Goal: Information Seeking & Learning: Learn about a topic

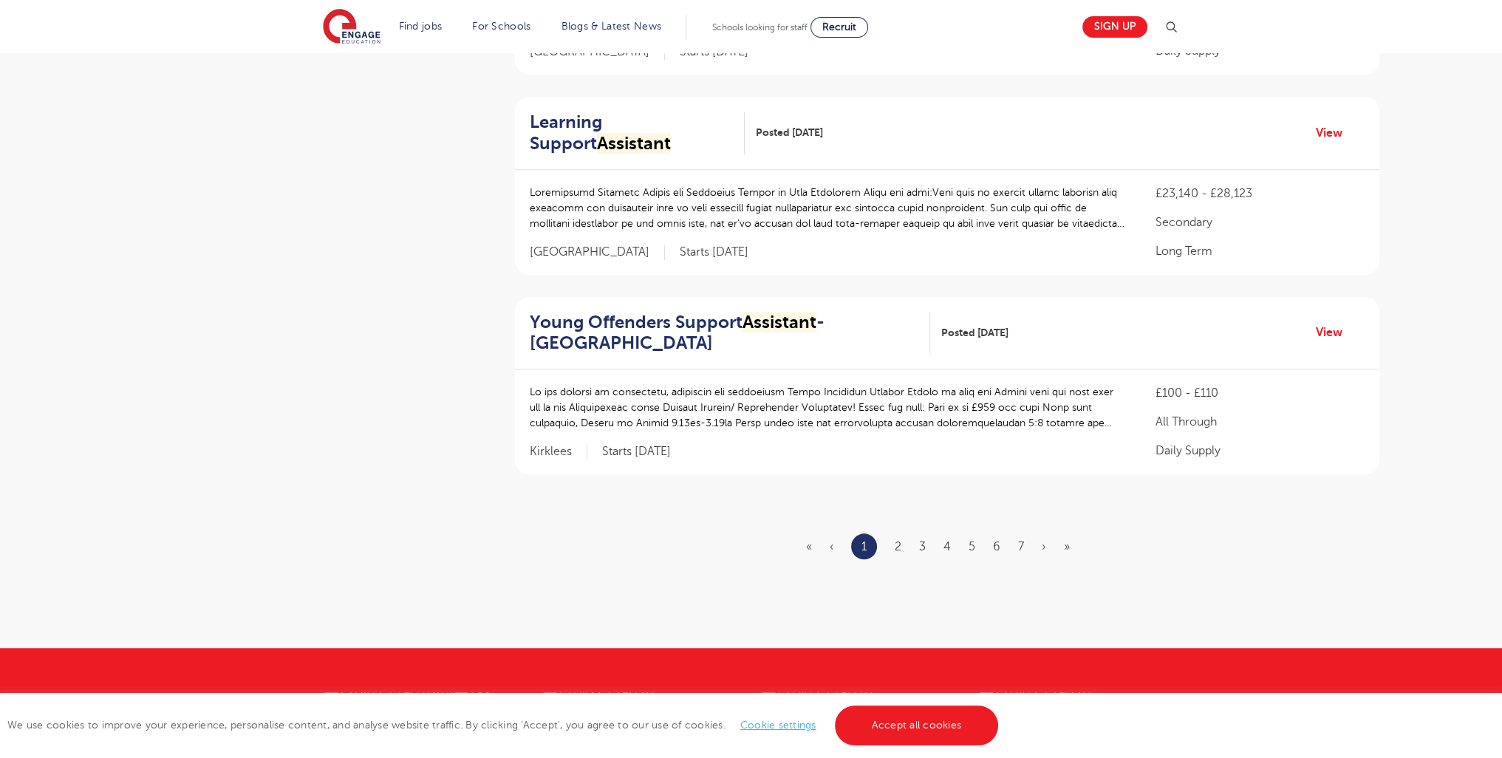
scroll to position [1776, 0]
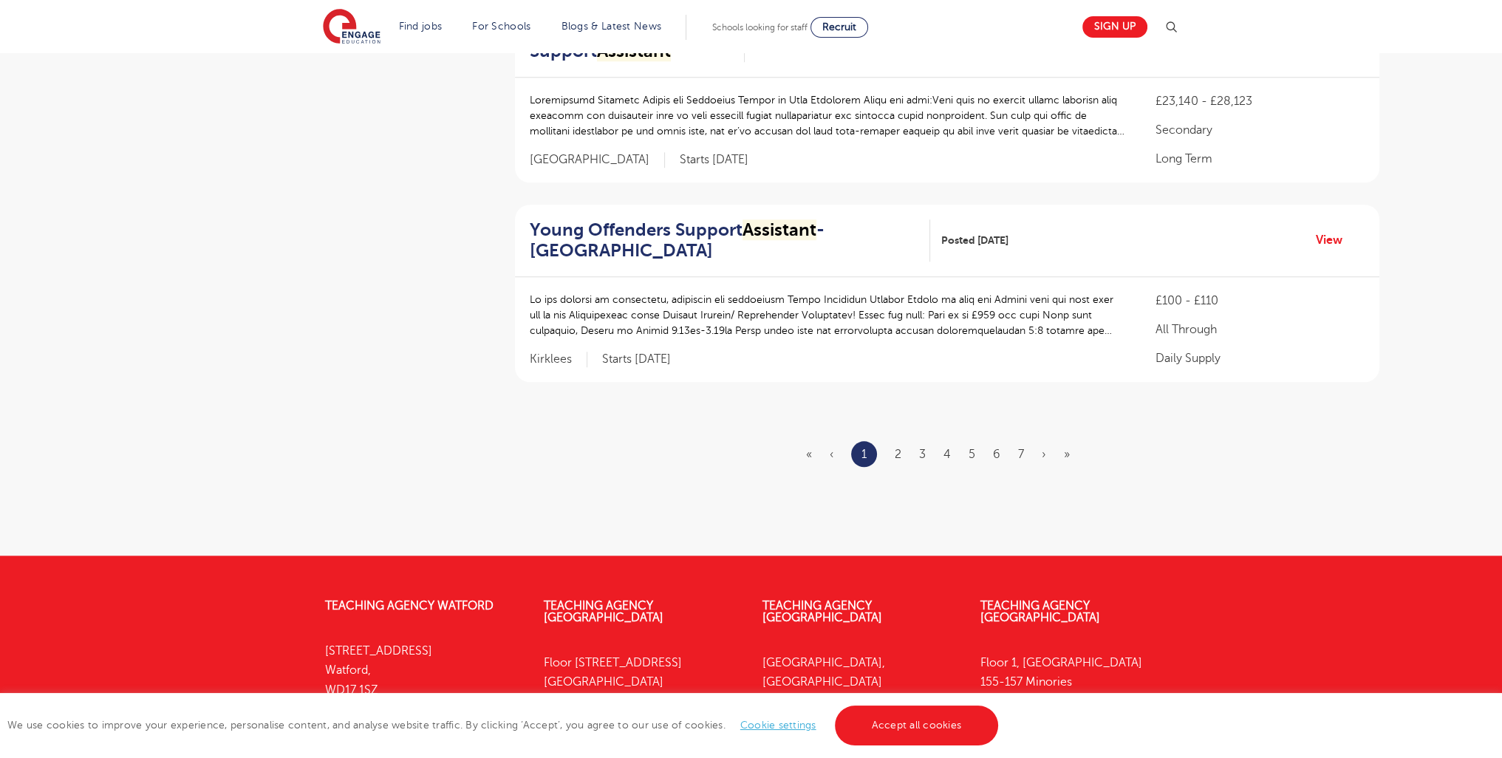
drag, startPoint x: 1512, startPoint y: 115, endPoint x: 1513, endPoint y: 604, distance: 489.2
click at [896, 445] on li "2" at bounding box center [898, 454] width 7 height 19
click at [898, 448] on link "2" at bounding box center [898, 454] width 7 height 13
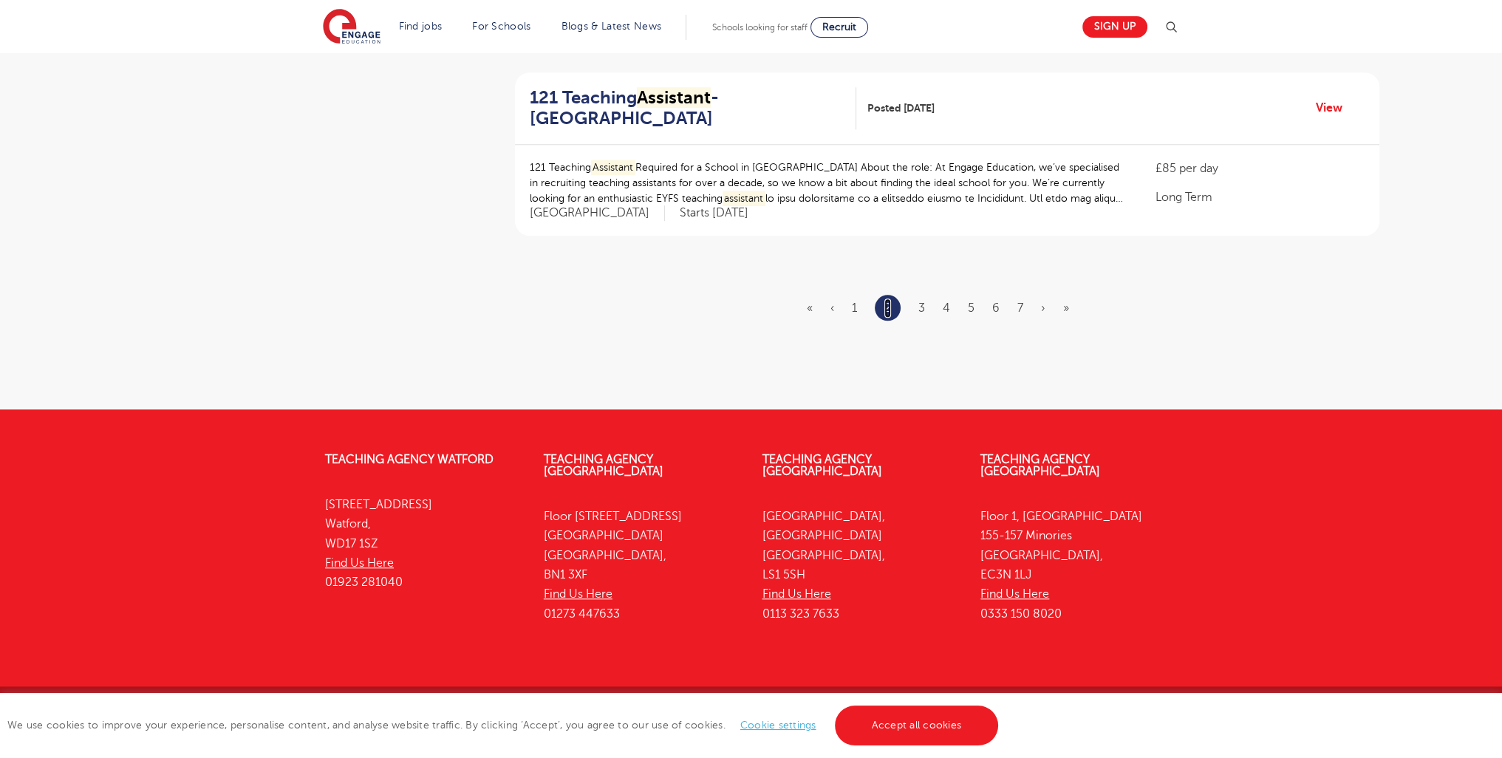
scroll to position [1846, 0]
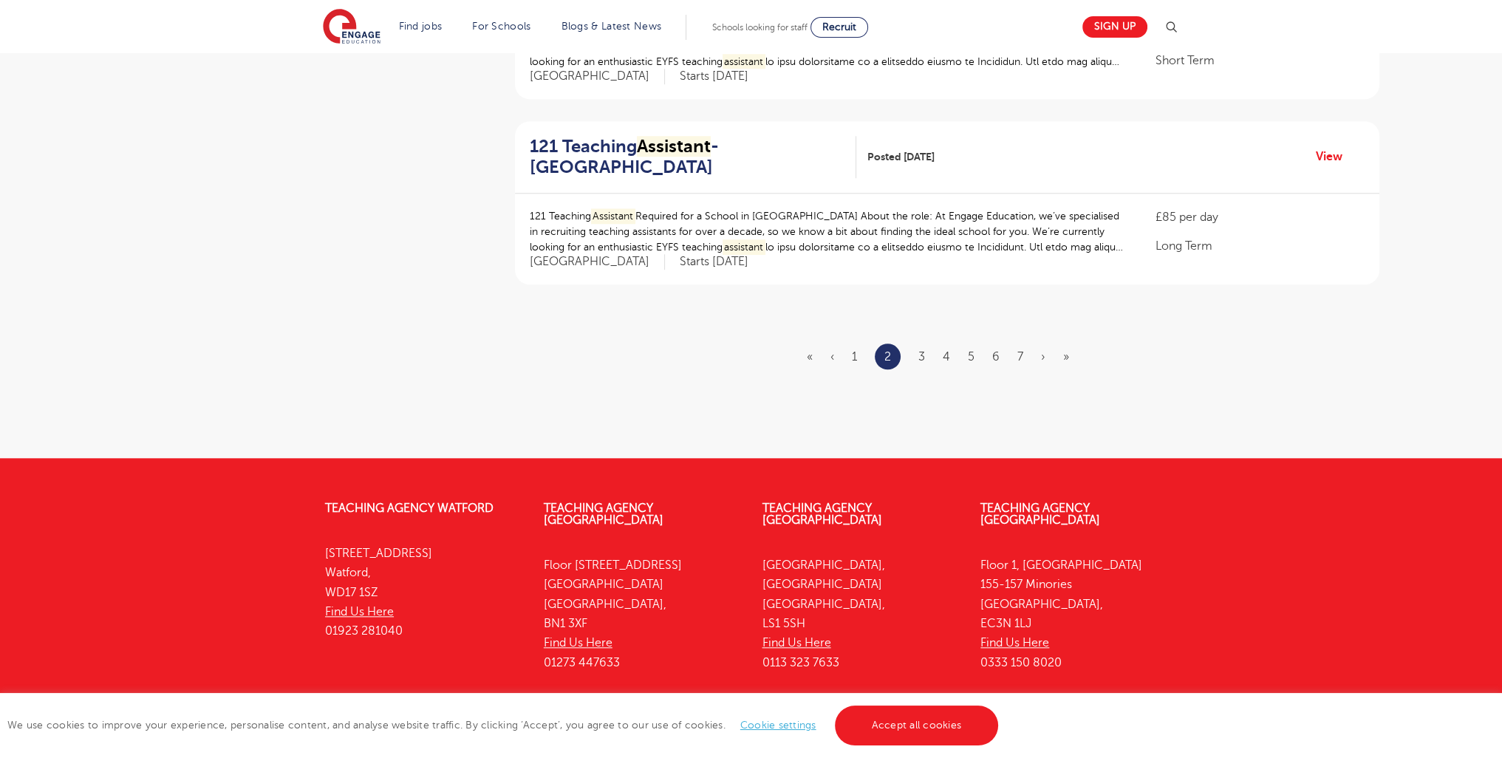
click at [917, 344] on ul "« ‹ 1 2 3 4 5 6 7 › »" at bounding box center [947, 357] width 280 height 26
click at [922, 350] on link "3" at bounding box center [921, 356] width 7 height 13
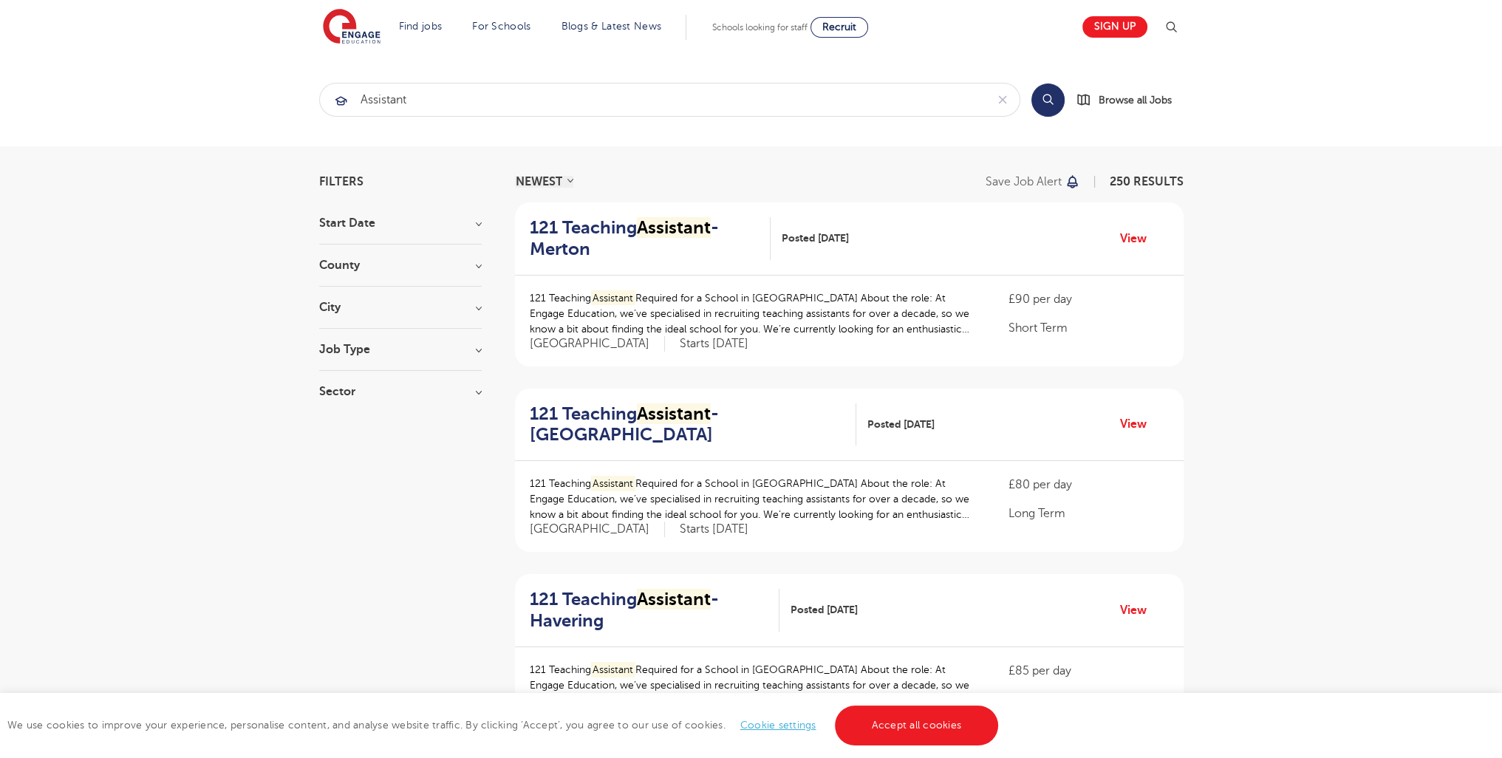
scroll to position [1818, 0]
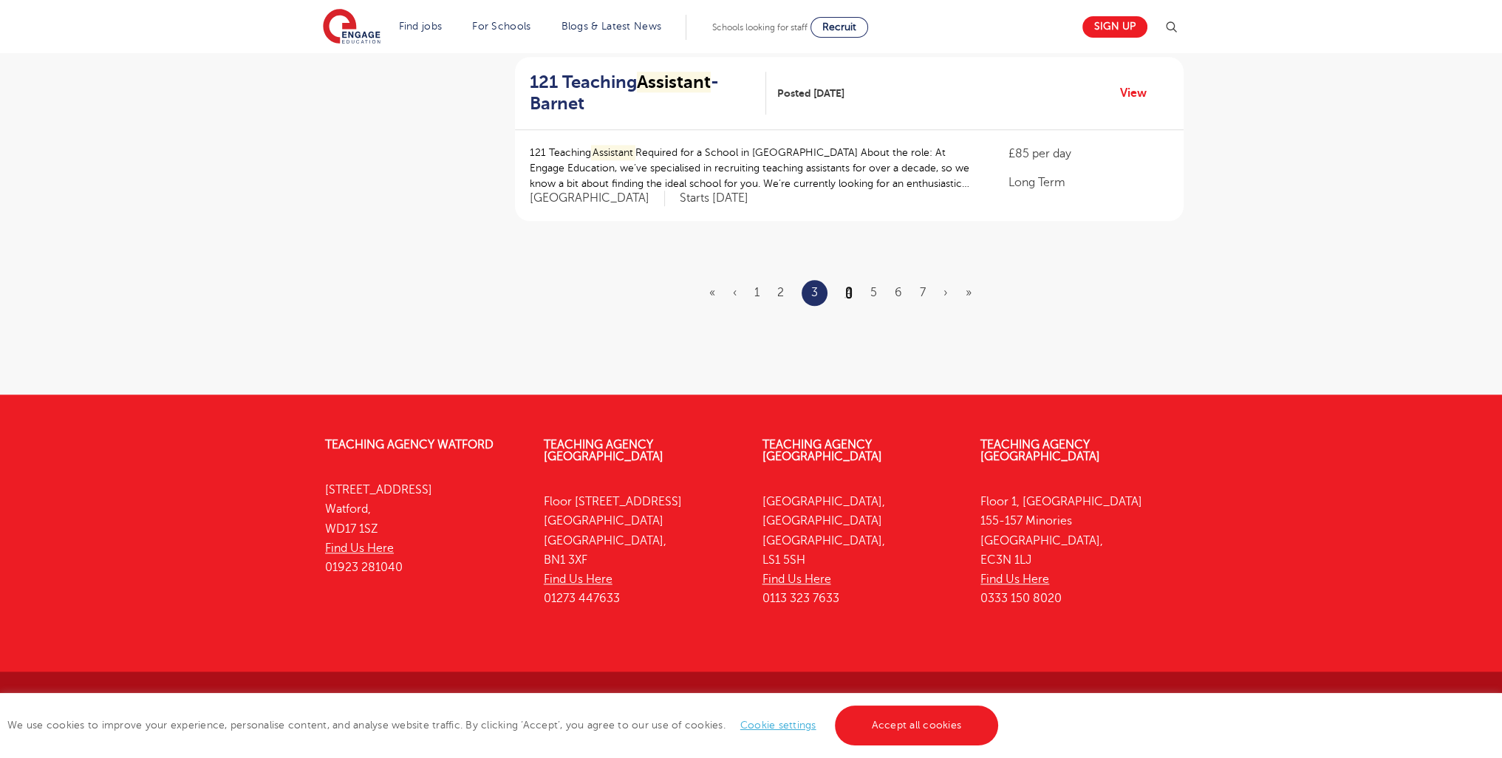
click at [848, 287] on link "4" at bounding box center [848, 292] width 7 height 13
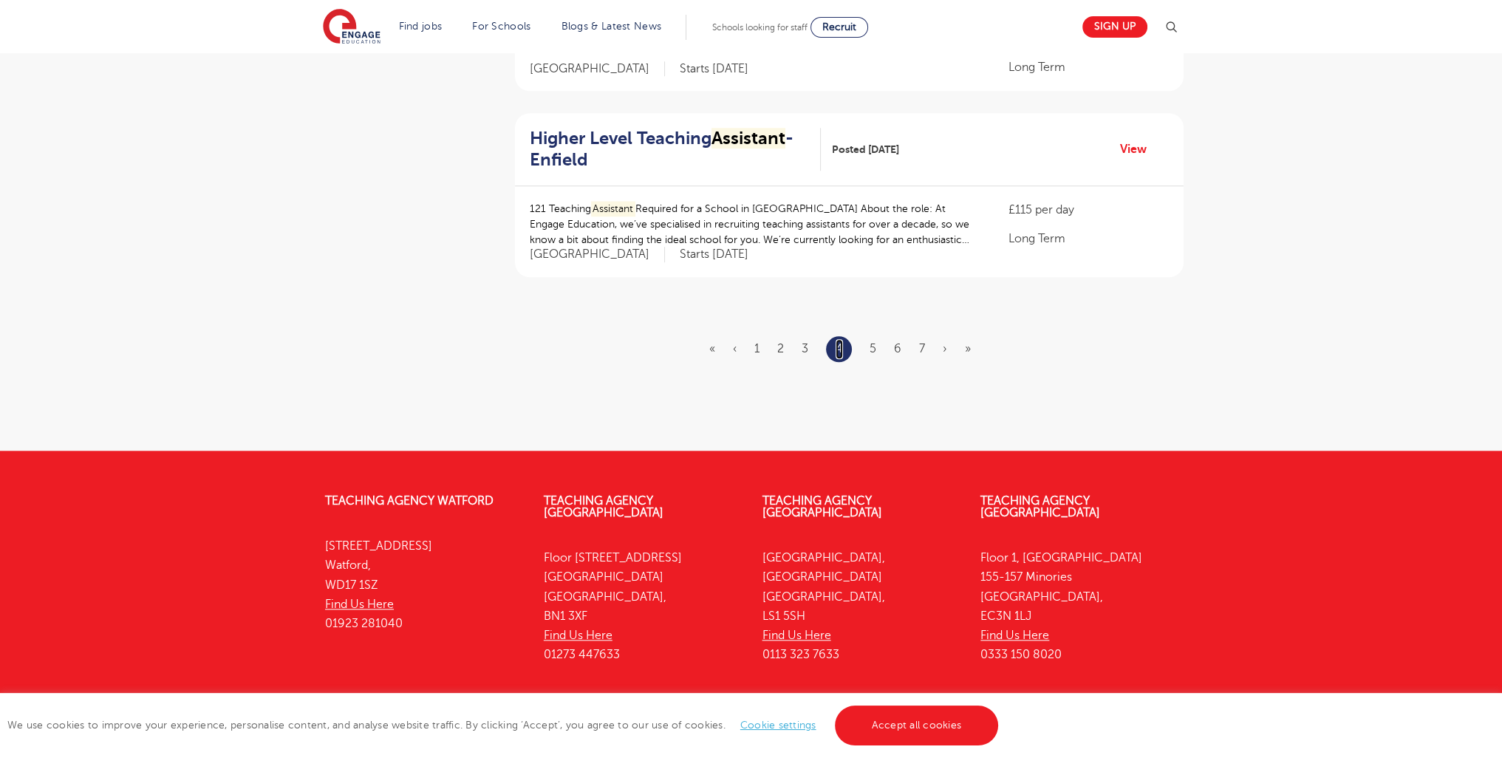
scroll to position [1811, 0]
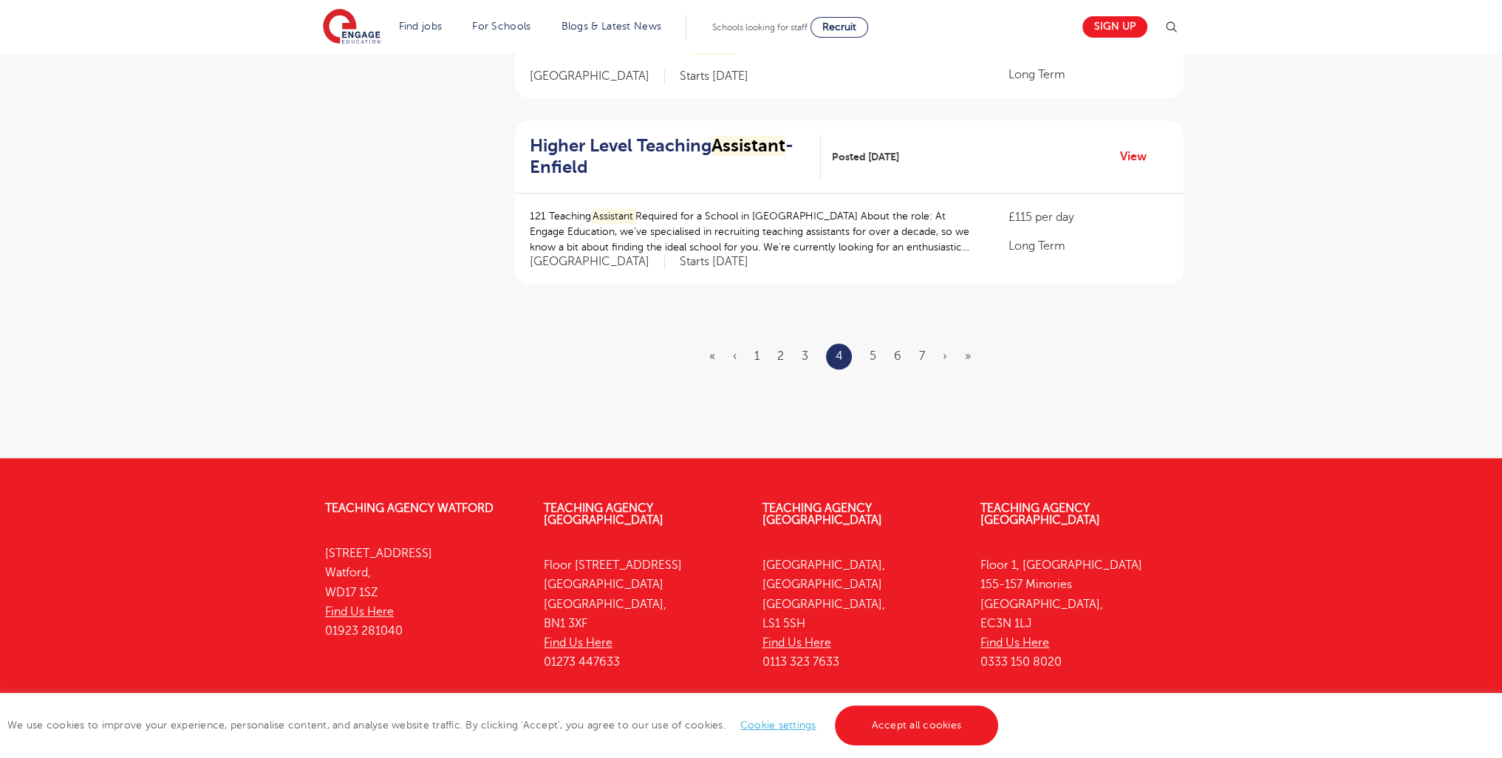
click at [866, 344] on ul "« ‹ 1 2 3 4 5 6 7 › »" at bounding box center [848, 357] width 279 height 26
click at [869, 344] on ul "« ‹ 1 2 3 4 5 6 7 › »" at bounding box center [848, 357] width 279 height 26
click at [878, 344] on ul "« ‹ 1 2 3 4 5 6 7 › »" at bounding box center [848, 357] width 279 height 26
click at [872, 350] on link "5" at bounding box center [873, 356] width 7 height 13
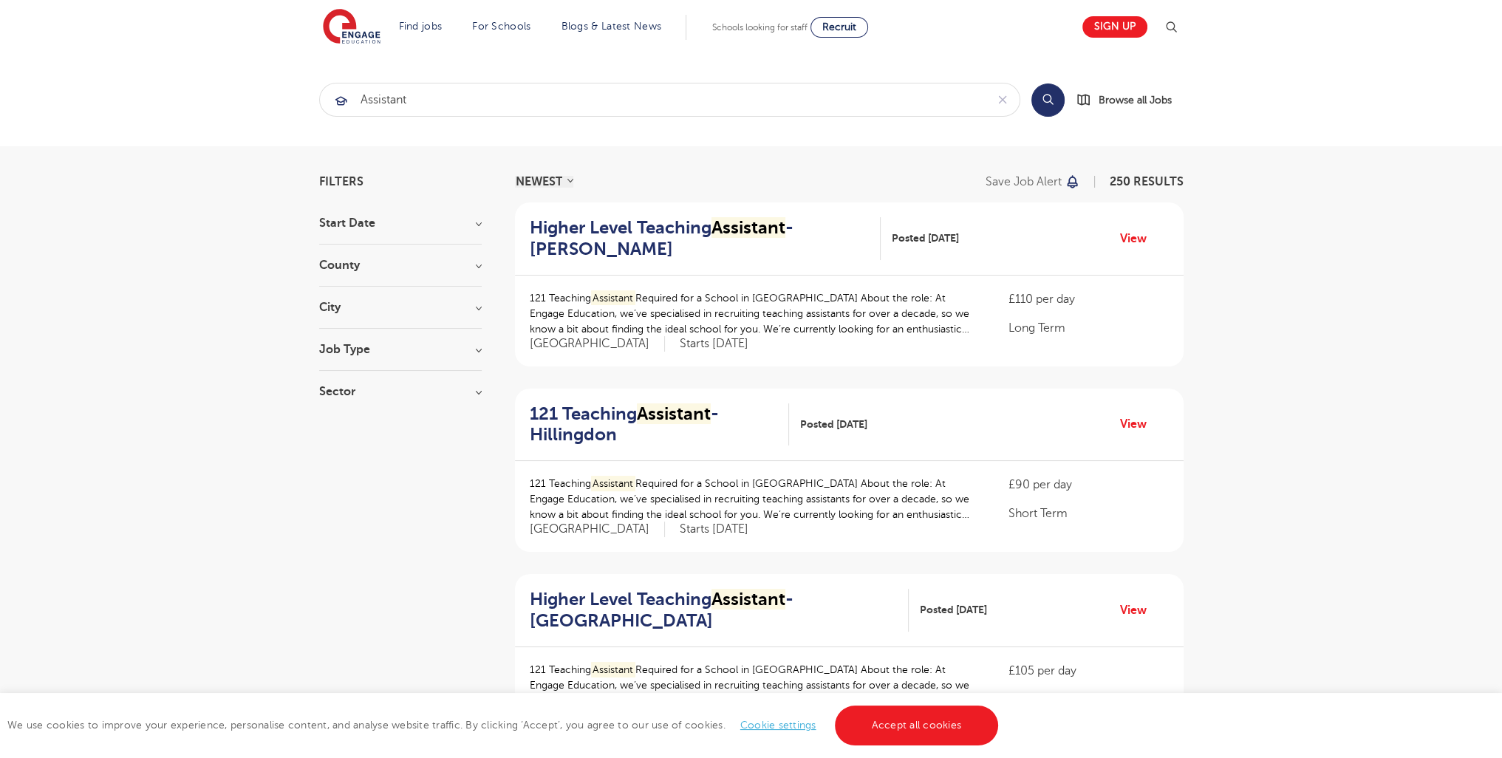
scroll to position [1811, 0]
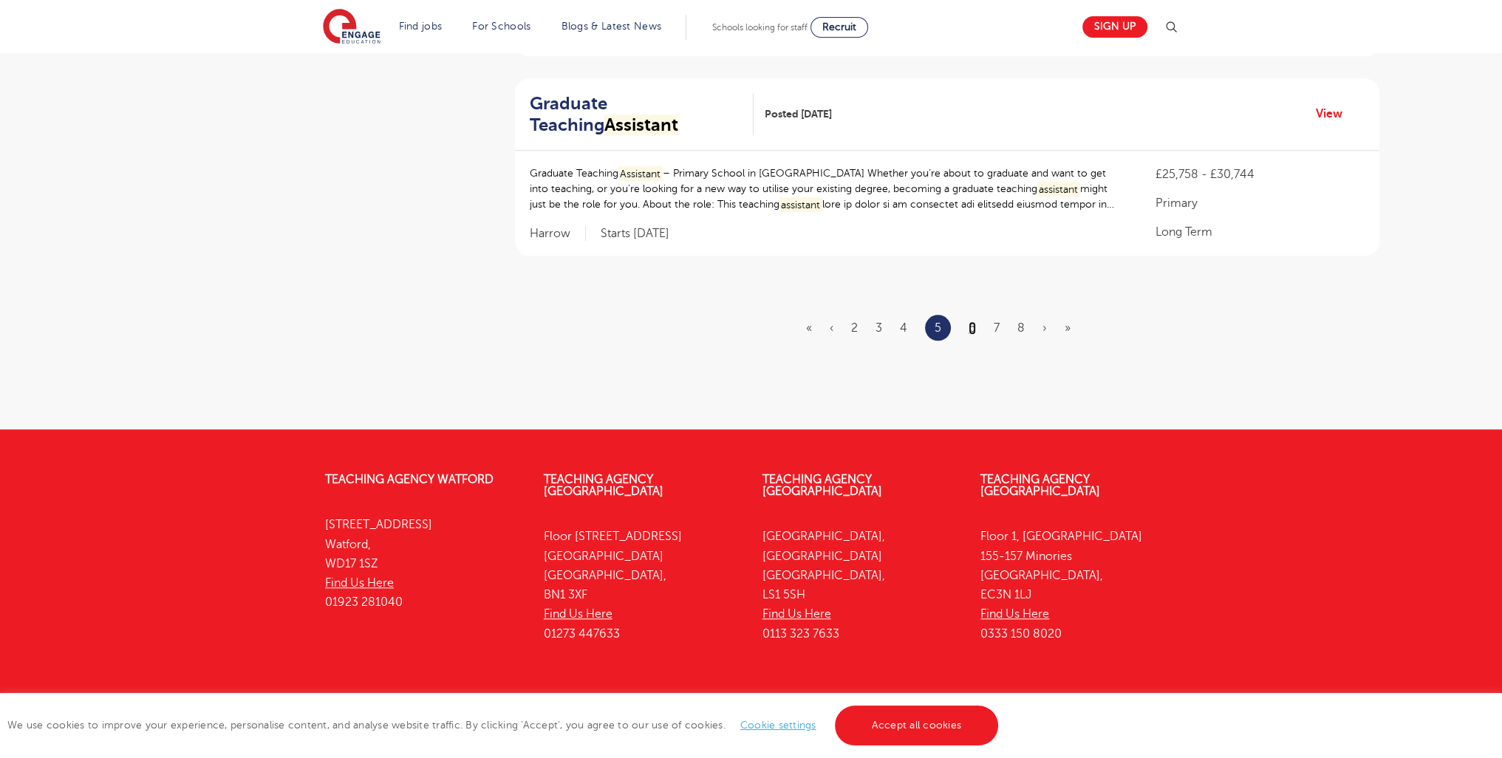
click at [969, 323] on link "6" at bounding box center [972, 327] width 7 height 13
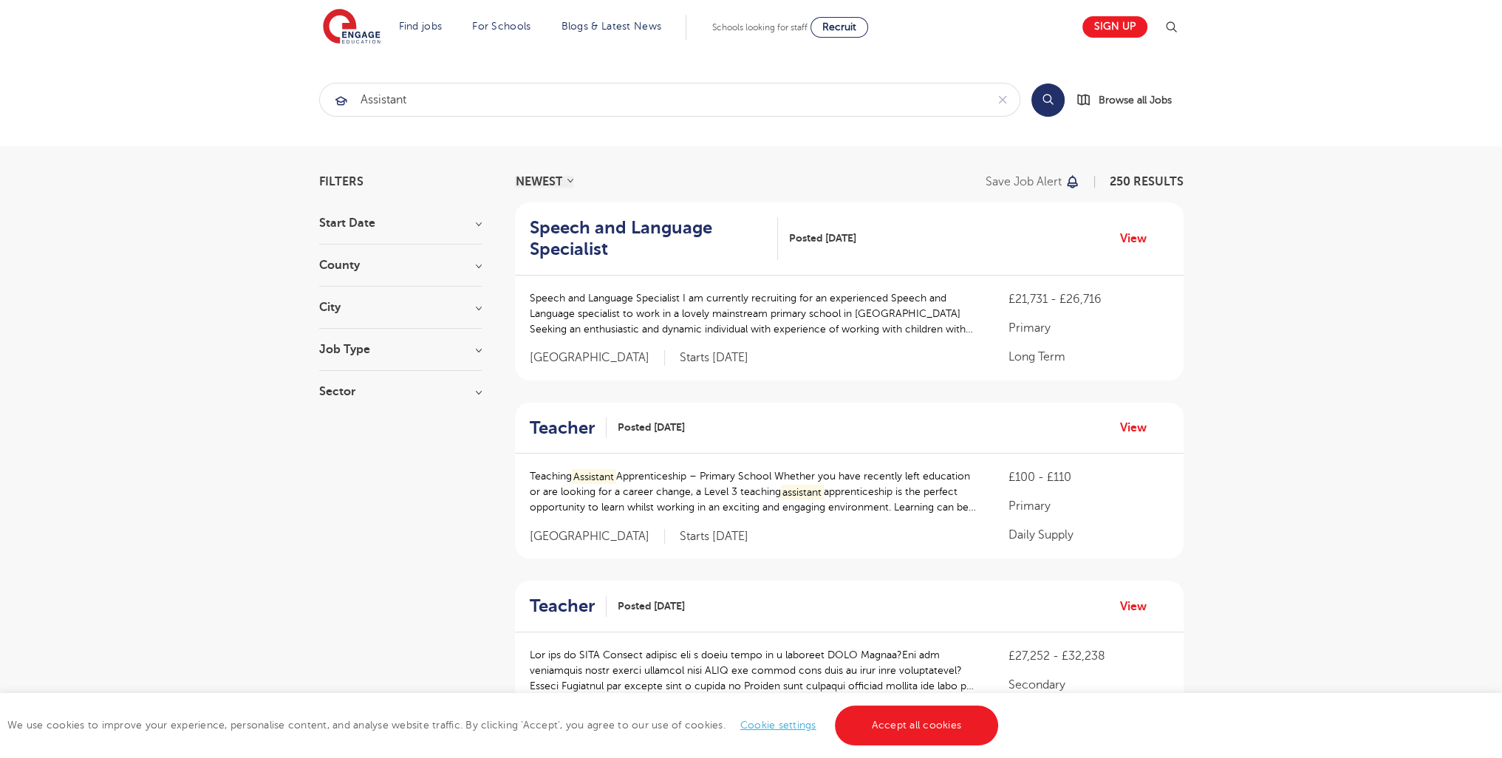
scroll to position [1895, 0]
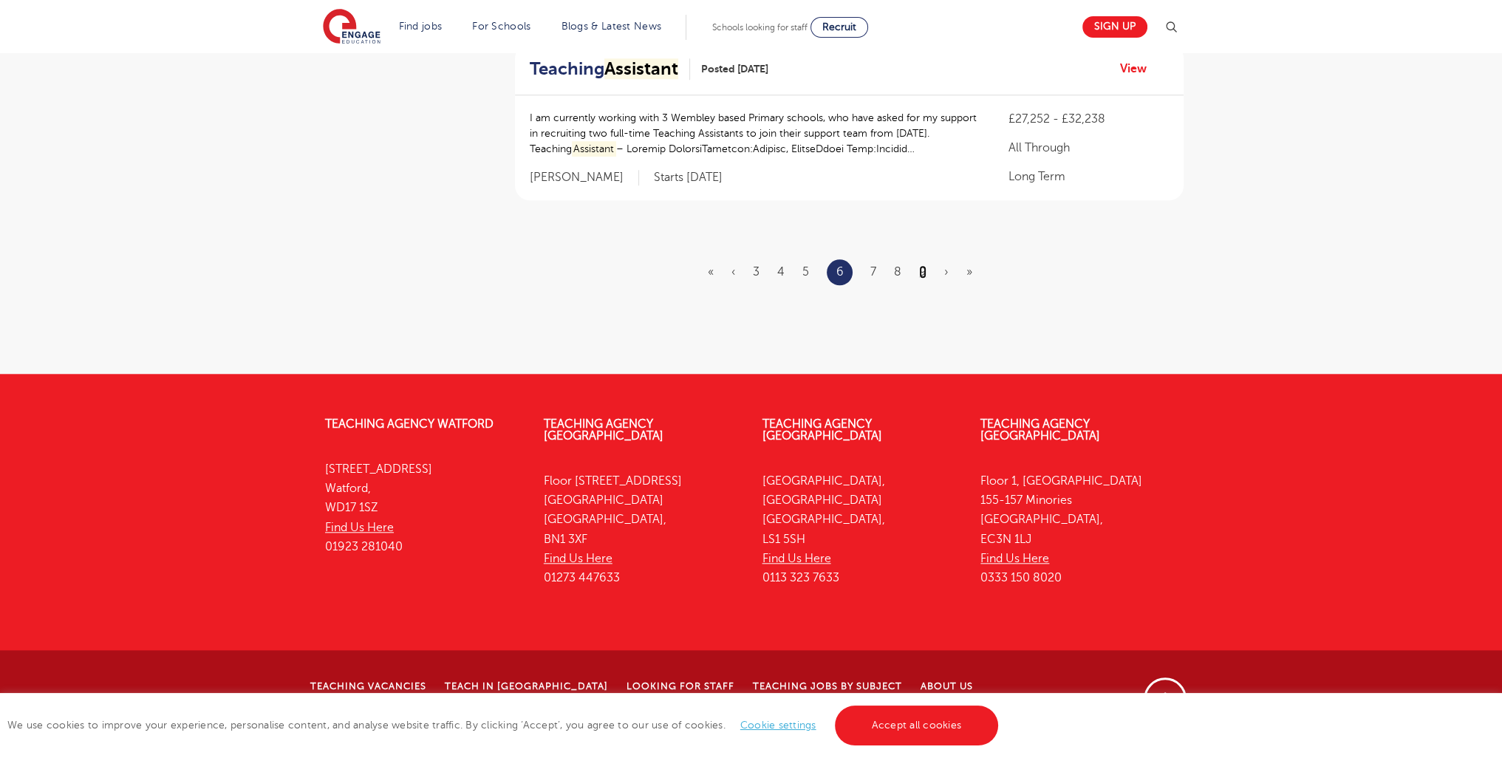
click at [919, 279] on link "9" at bounding box center [922, 271] width 7 height 13
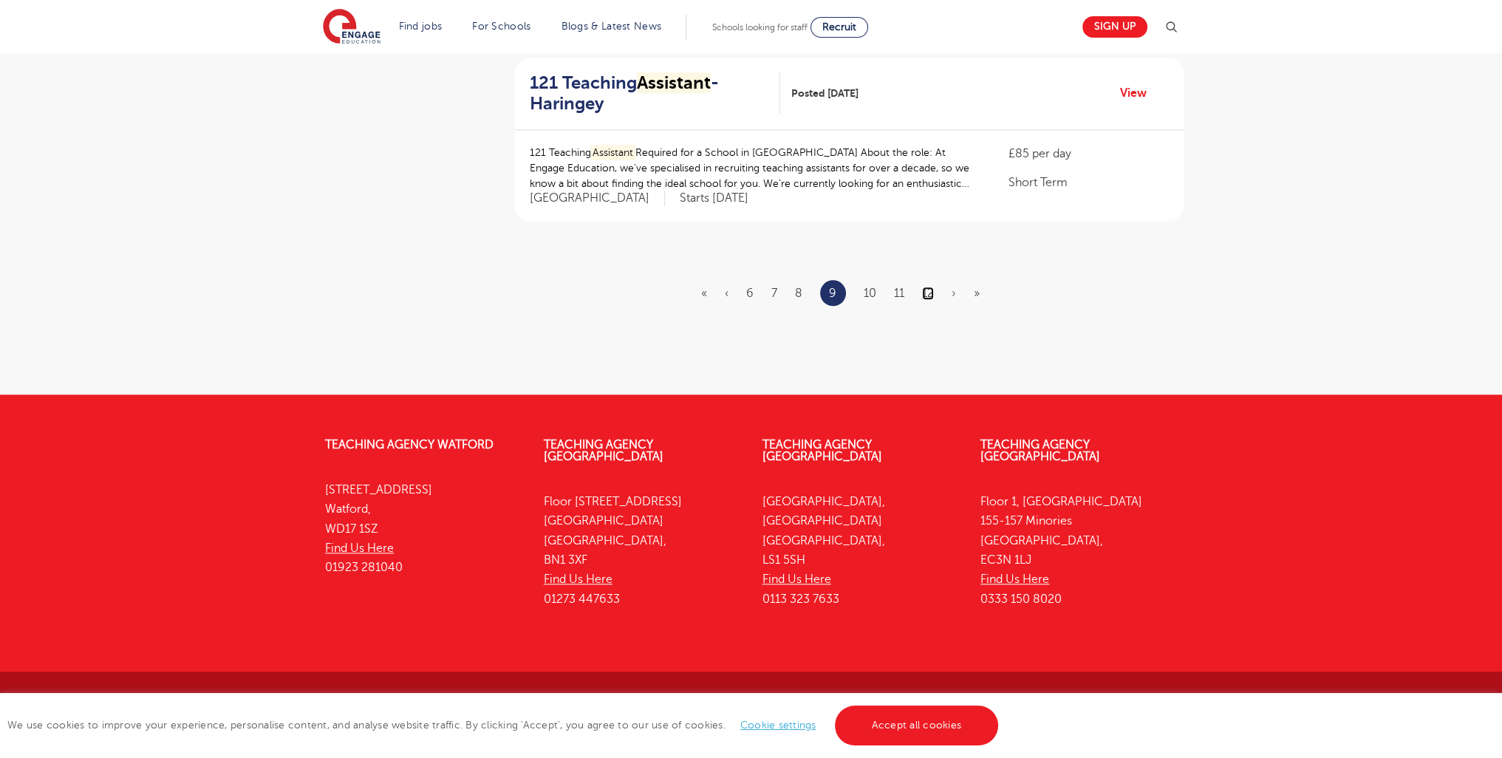
click at [925, 287] on link "12" at bounding box center [928, 293] width 12 height 13
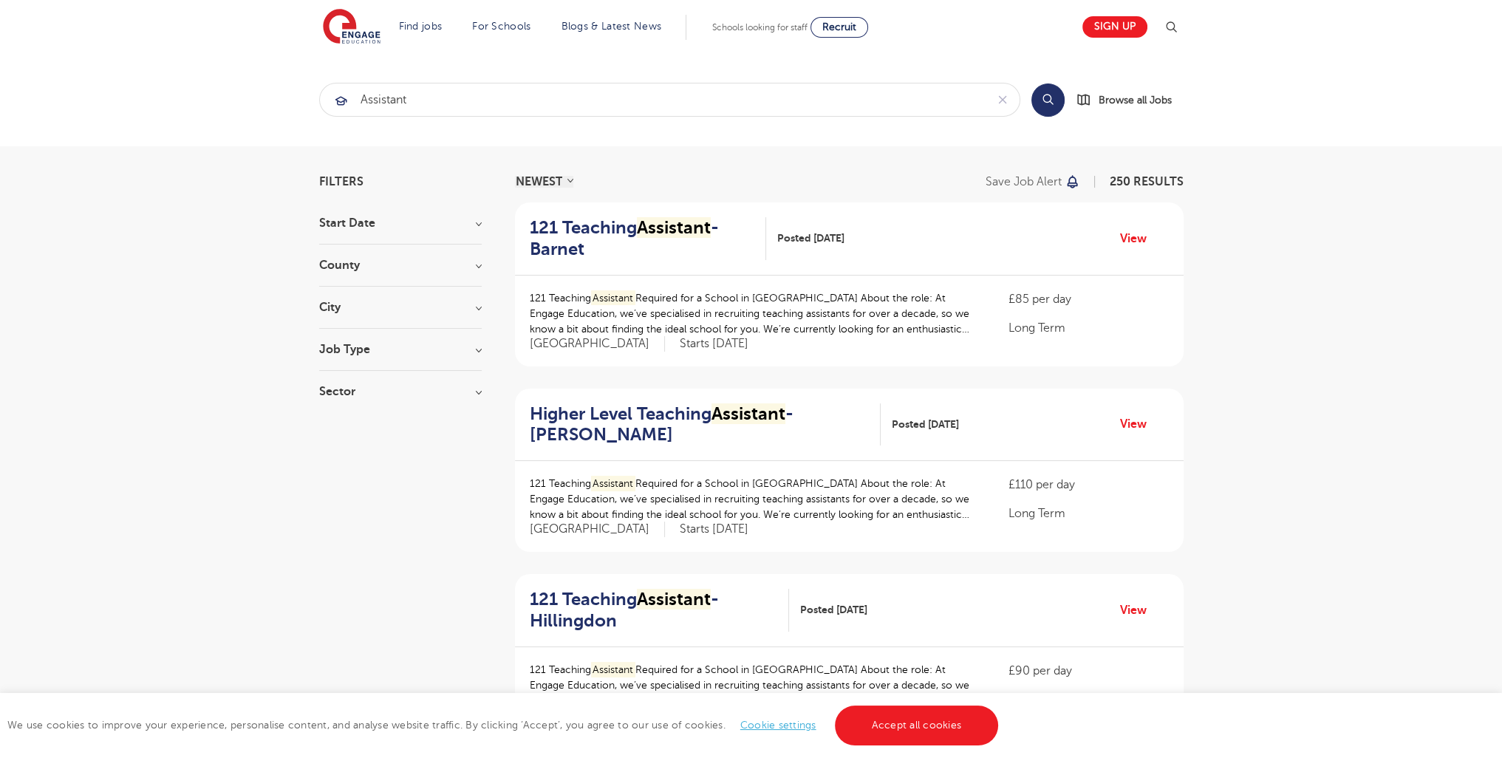
scroll to position [1811, 0]
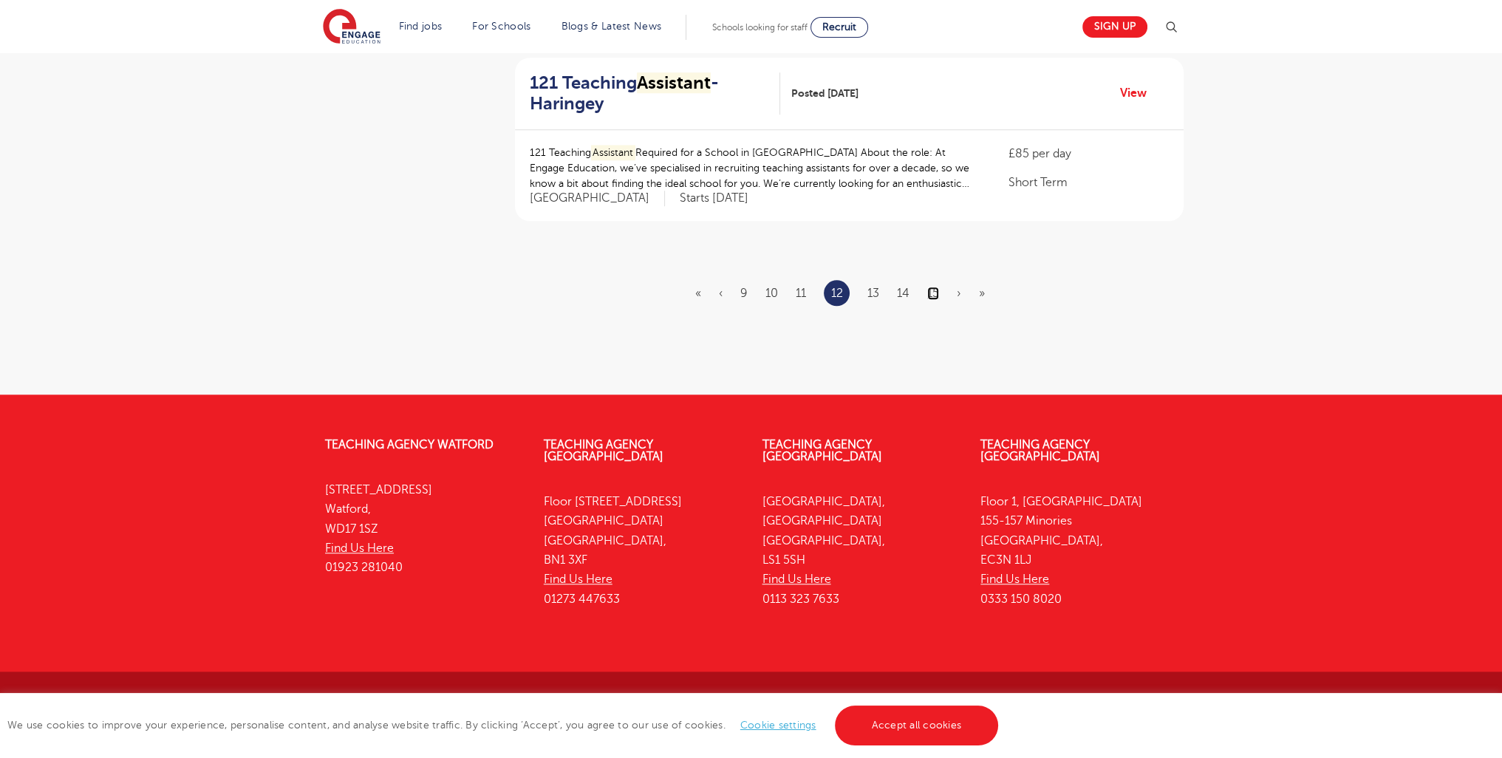
click at [933, 287] on link "15" at bounding box center [933, 293] width 12 height 13
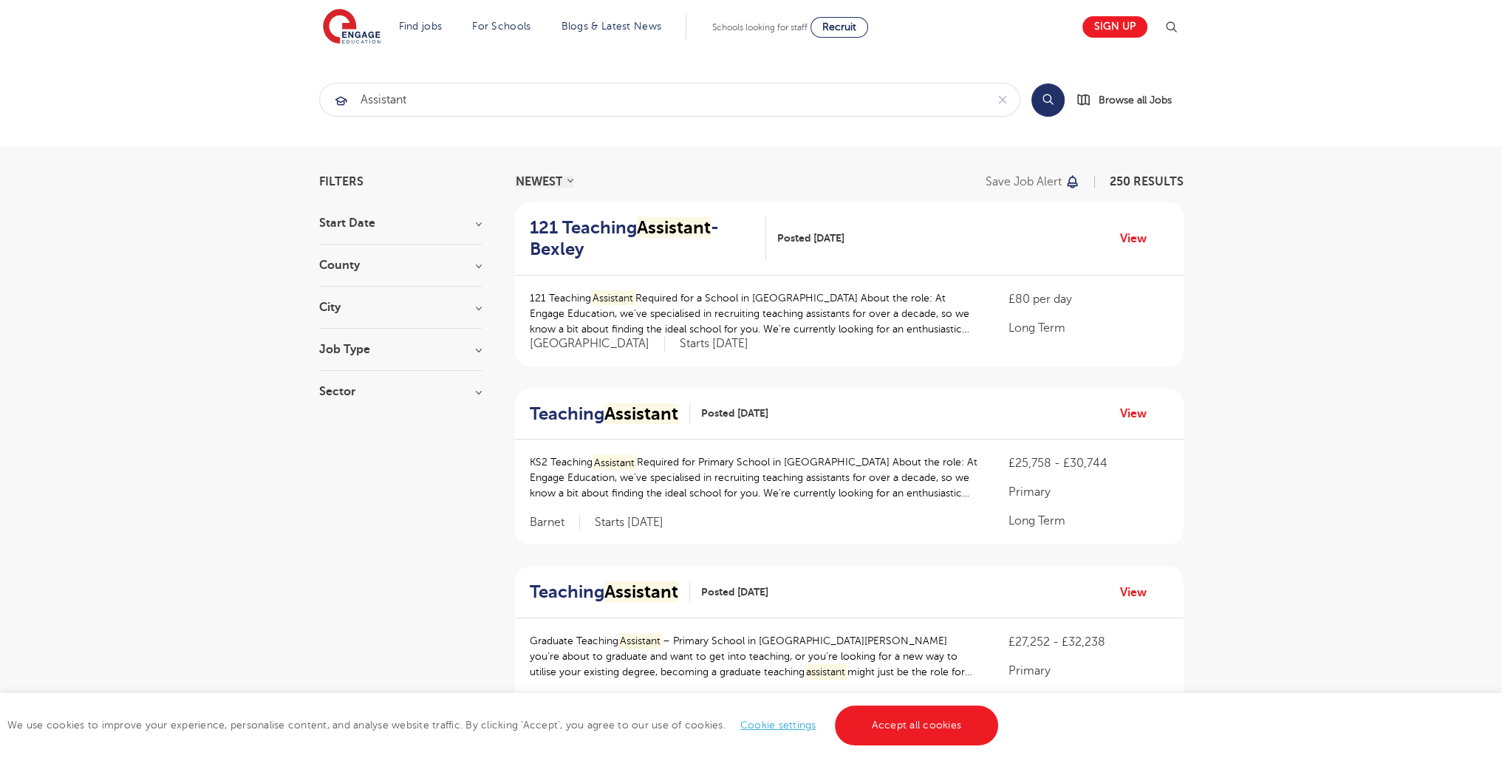
scroll to position [1793, 0]
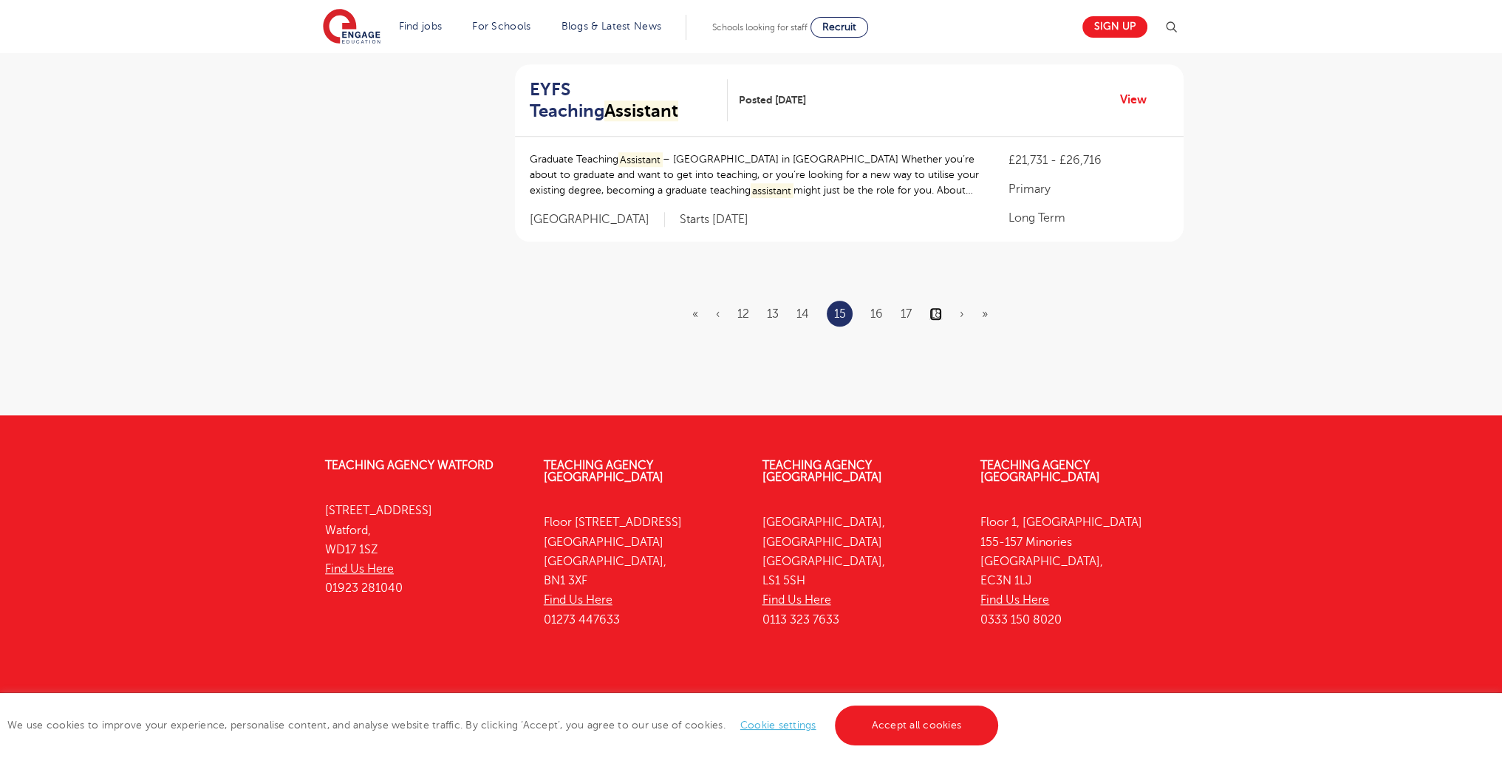
click at [932, 307] on link "18" at bounding box center [936, 313] width 13 height 13
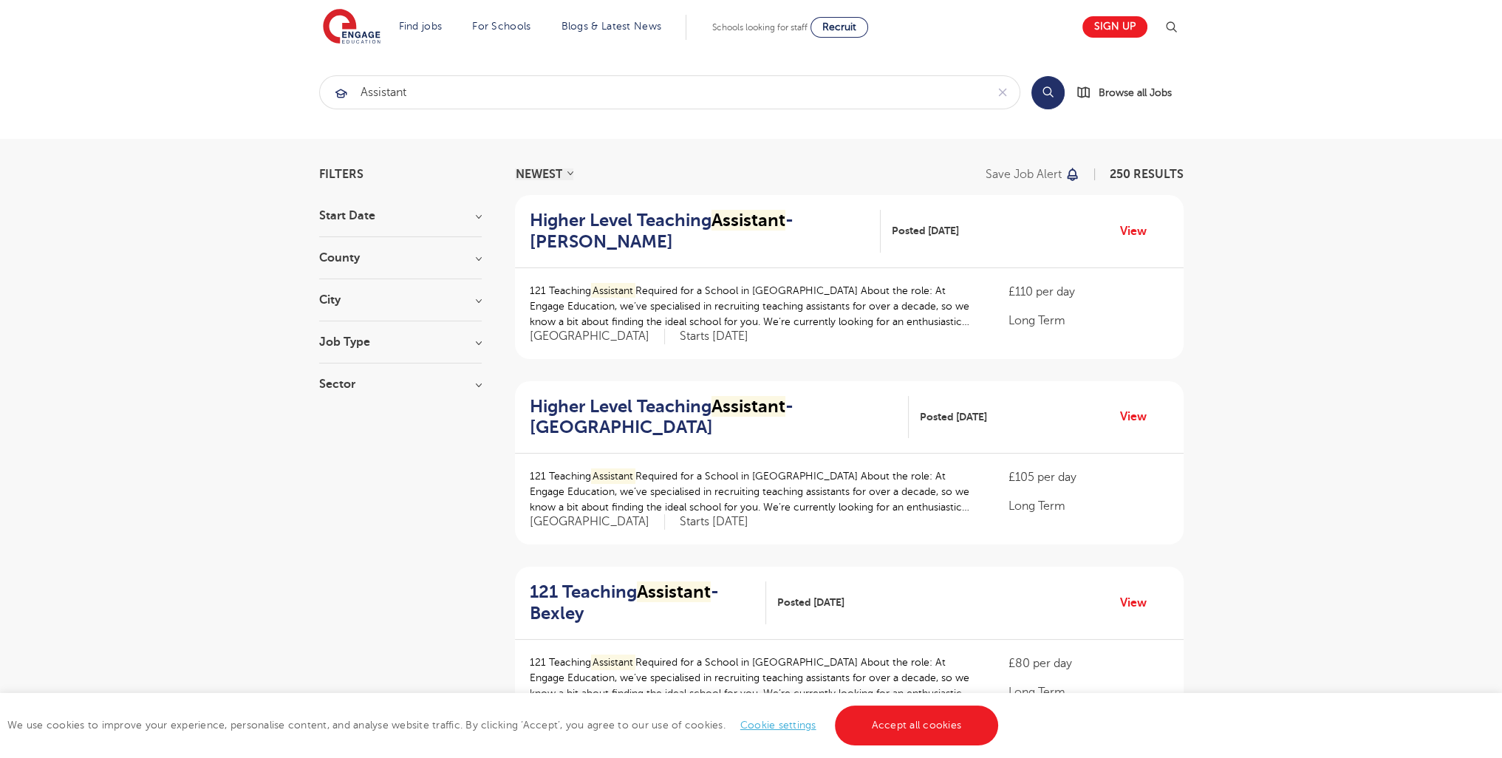
scroll to position [1811, 0]
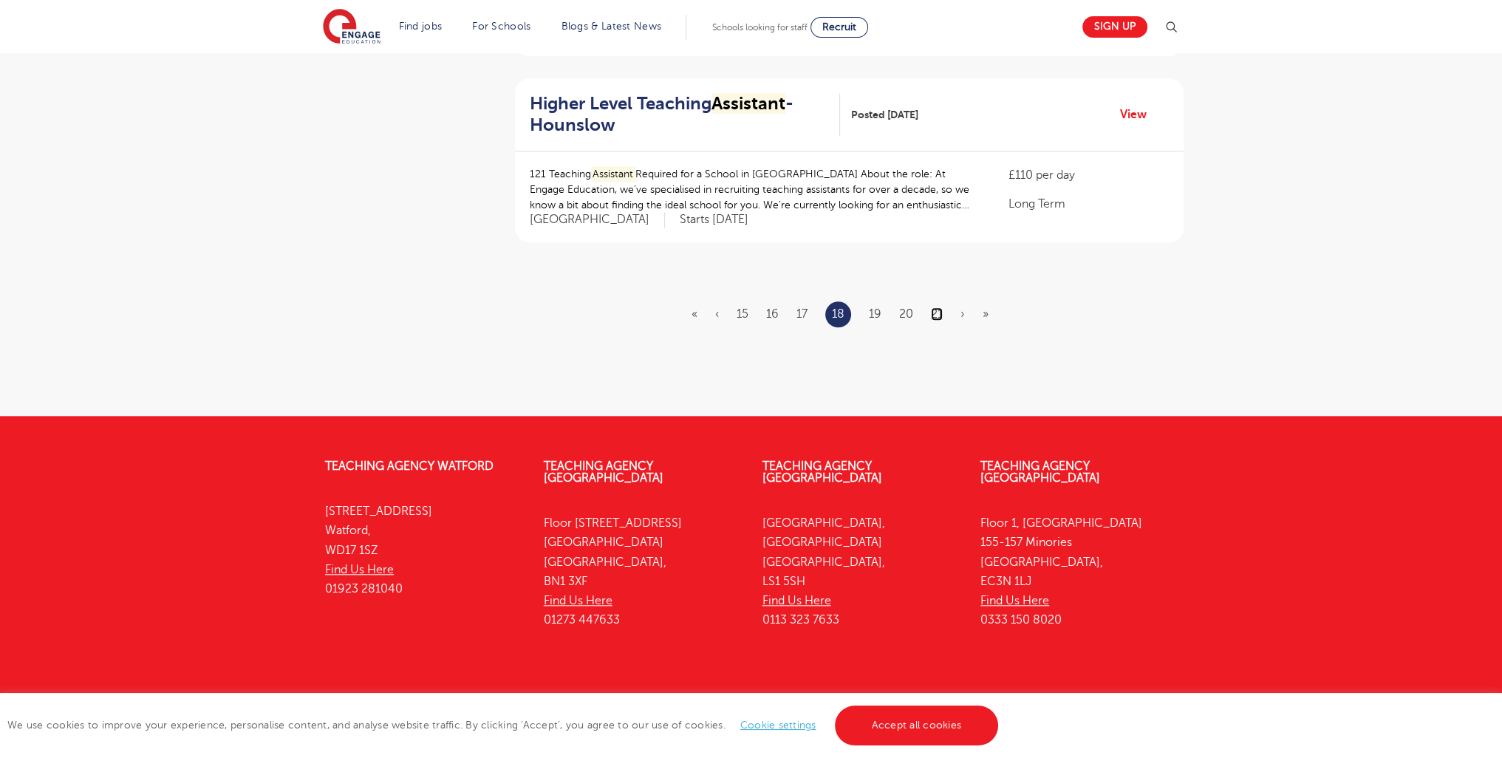
click at [937, 307] on link "21" at bounding box center [937, 313] width 12 height 13
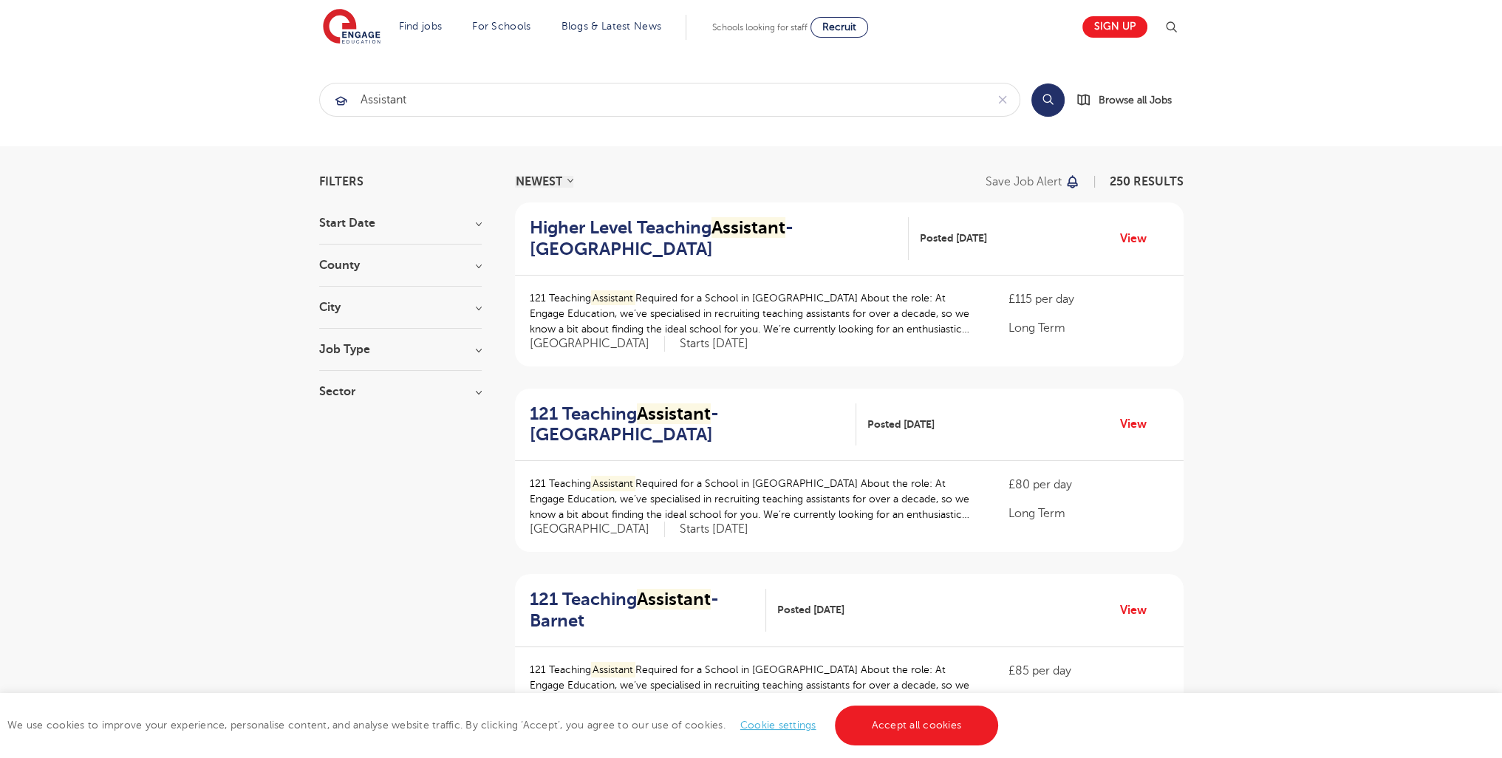
scroll to position [1818, 0]
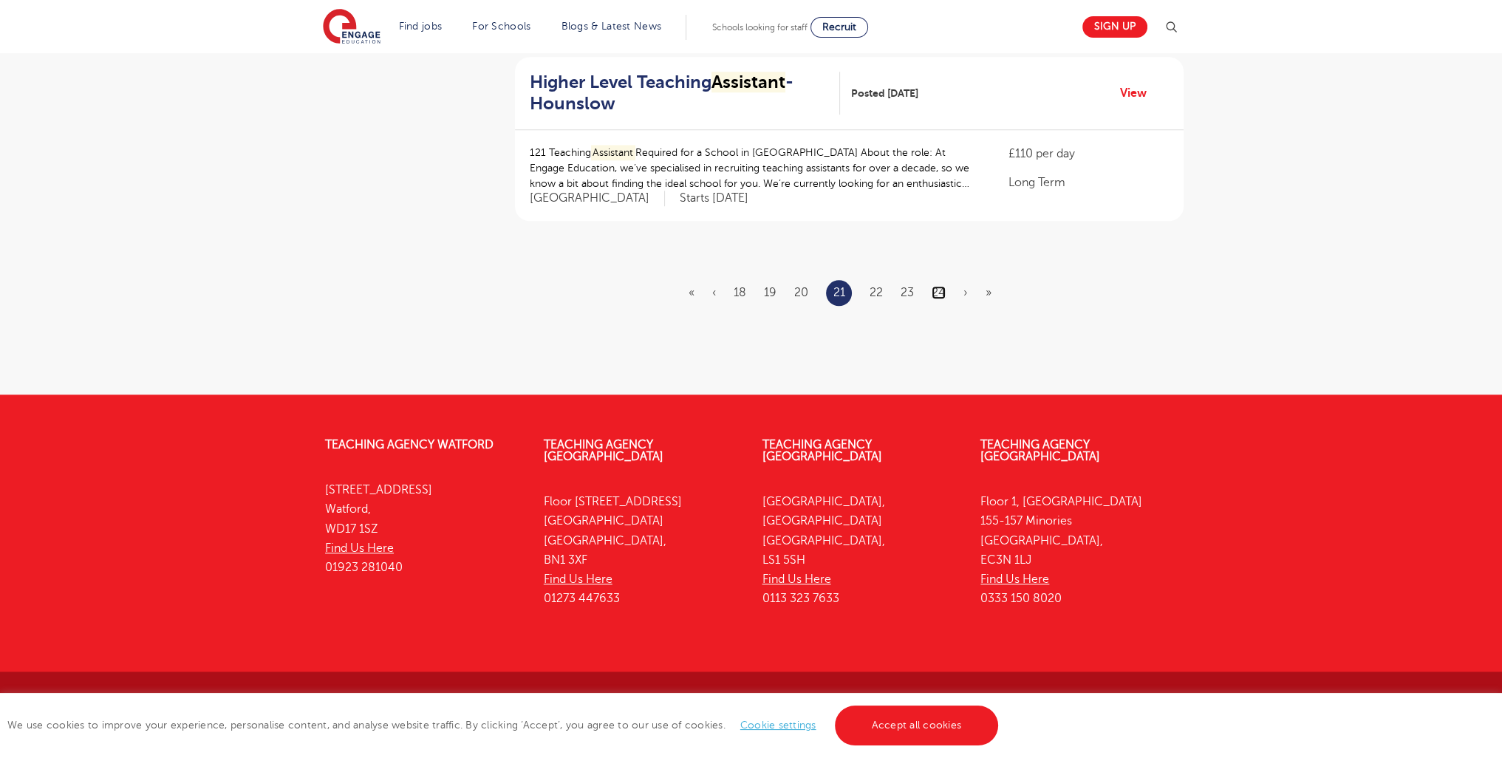
click at [945, 289] on link "24" at bounding box center [939, 292] width 14 height 13
click at [941, 295] on link "25" at bounding box center [938, 292] width 13 height 13
